Goal: Information Seeking & Learning: Learn about a topic

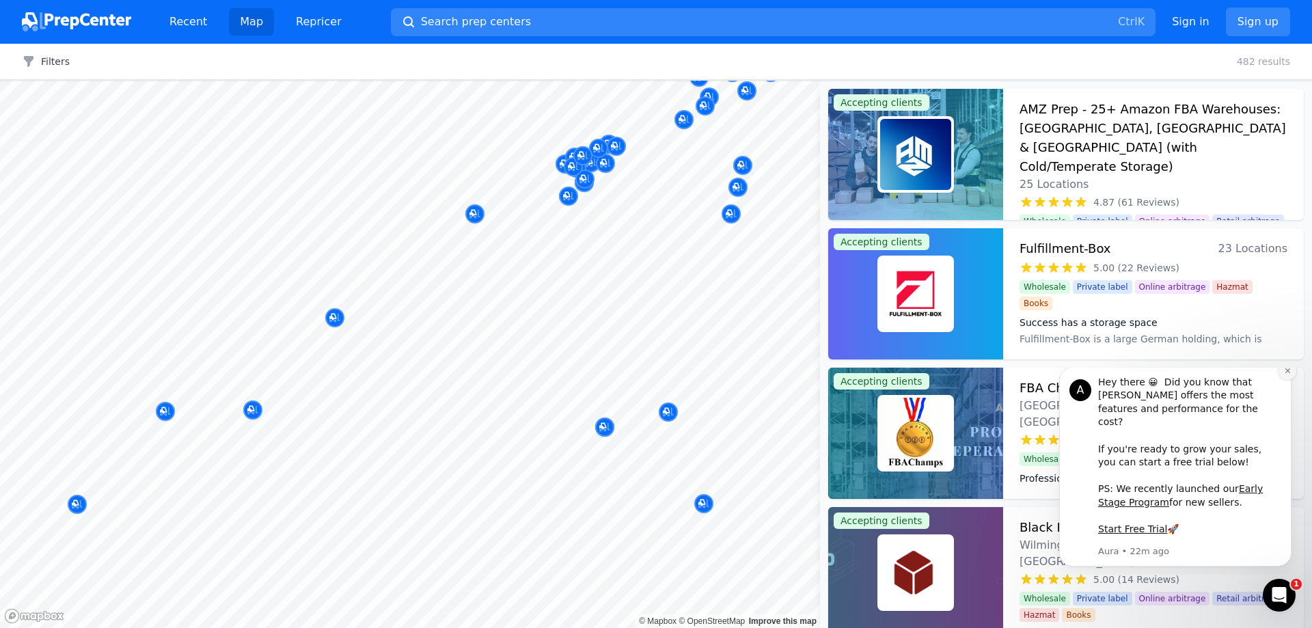
click at [1291, 379] on button "Dismiss notification" at bounding box center [1288, 371] width 18 height 18
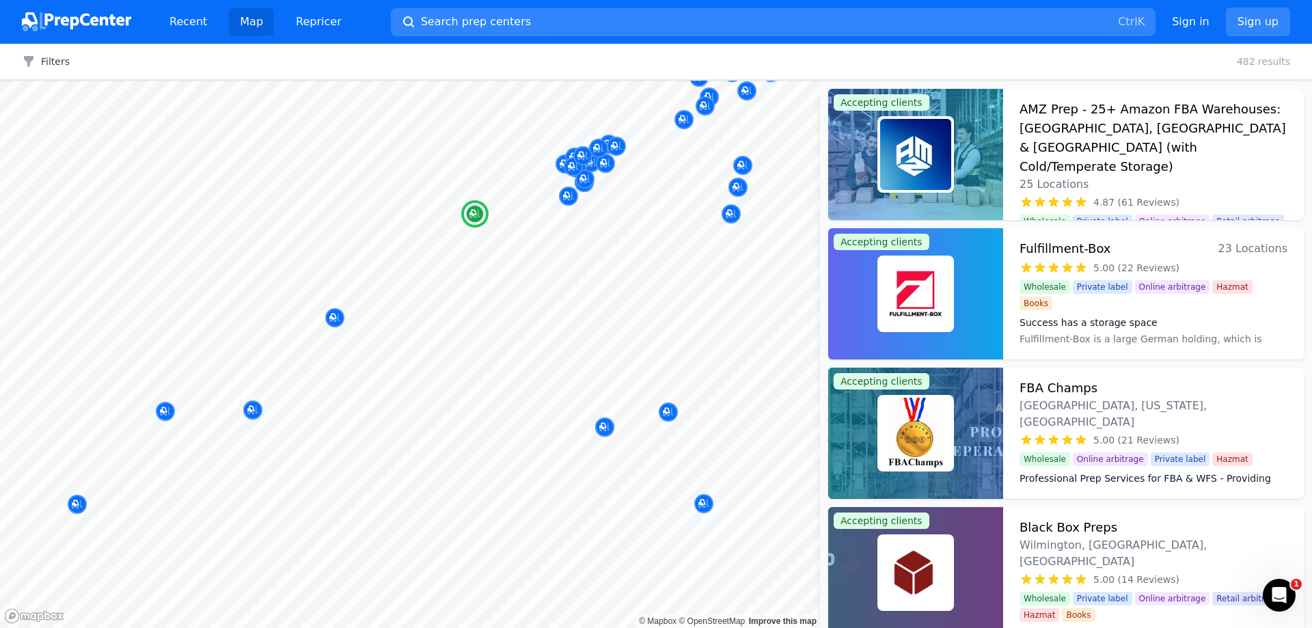
click at [1219, 170] on div "AMZ Prep - 25+ Amazon FBA Warehouses: [GEOGRAPHIC_DATA], [GEOGRAPHIC_DATA] & [G…" at bounding box center [1154, 146] width 268 height 93
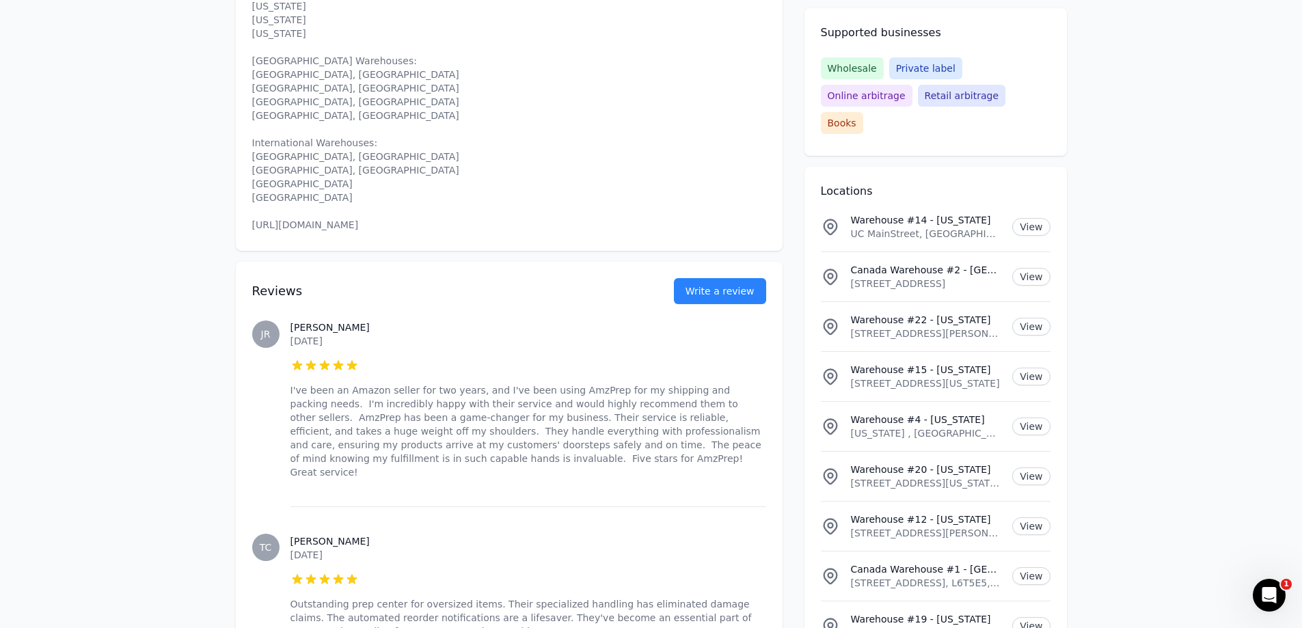
scroll to position [957, 0]
